Goal: Task Accomplishment & Management: Use online tool/utility

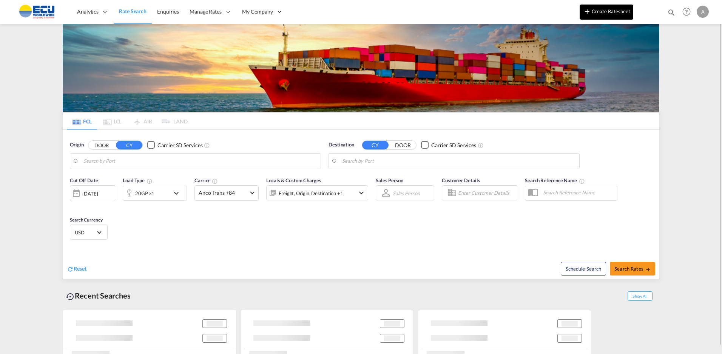
click at [616, 12] on button "Create Ratesheet" at bounding box center [606, 12] width 54 height 15
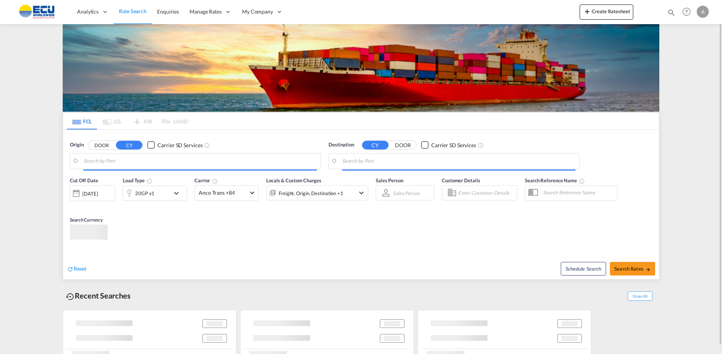
type input "[GEOGRAPHIC_DATA] ([GEOGRAPHIC_DATA]), [GEOGRAPHIC_DATA]"
type input "[GEOGRAPHIC_DATA], [GEOGRAPHIC_DATA]"
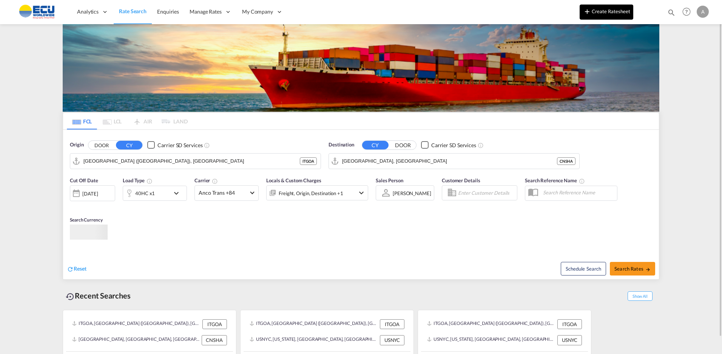
click at [608, 13] on button "Create Ratesheet" at bounding box center [606, 12] width 54 height 15
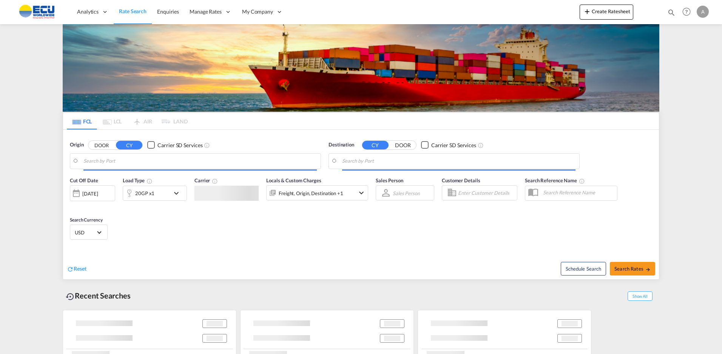
type input "[GEOGRAPHIC_DATA] ([GEOGRAPHIC_DATA]), [GEOGRAPHIC_DATA]"
type input "[GEOGRAPHIC_DATA], [GEOGRAPHIC_DATA]"
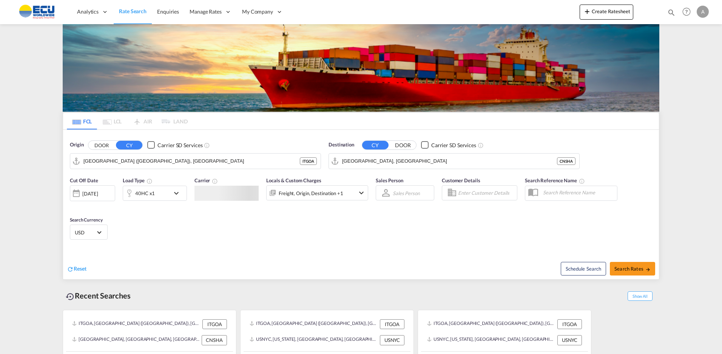
click at [623, 12] on button "Create Ratesheet" at bounding box center [606, 12] width 54 height 15
type input "[GEOGRAPHIC_DATA] ([GEOGRAPHIC_DATA]), [GEOGRAPHIC_DATA]"
type input "[GEOGRAPHIC_DATA], [GEOGRAPHIC_DATA]"
click at [611, 10] on button "Create Ratesheet" at bounding box center [606, 12] width 54 height 15
